Goal: Transaction & Acquisition: Purchase product/service

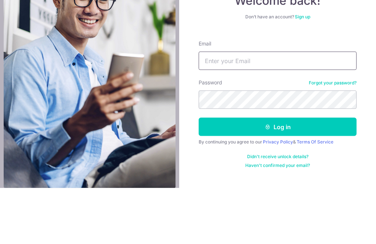
type input "[EMAIL_ADDRESS][DOMAIN_NAME]"
click at [278, 174] on button "Log in" at bounding box center [278, 183] width 158 height 18
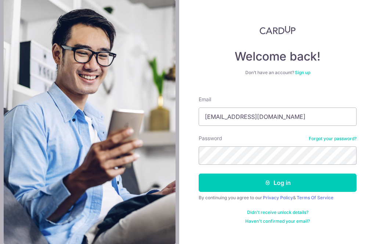
click at [321, 174] on button "Log in" at bounding box center [278, 183] width 158 height 18
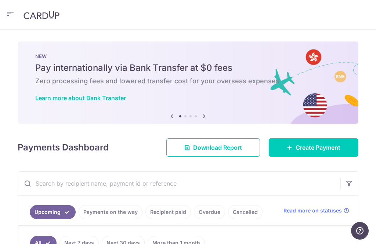
click at [336, 147] on span "Create Payment" at bounding box center [318, 147] width 45 height 9
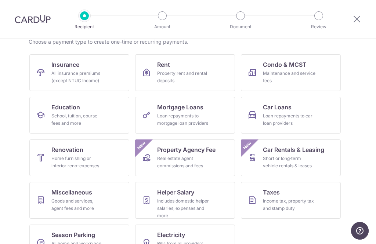
scroll to position [61, 0]
click at [60, 200] on div "Goods and services, agent fees and more" at bounding box center [77, 205] width 53 height 15
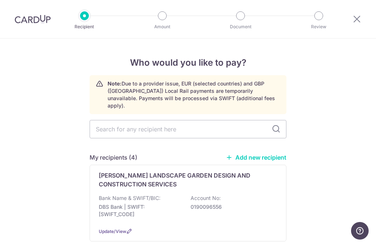
click at [268, 154] on link "Add new recipient" at bounding box center [256, 157] width 61 height 7
